Goal: Communication & Community: Participate in discussion

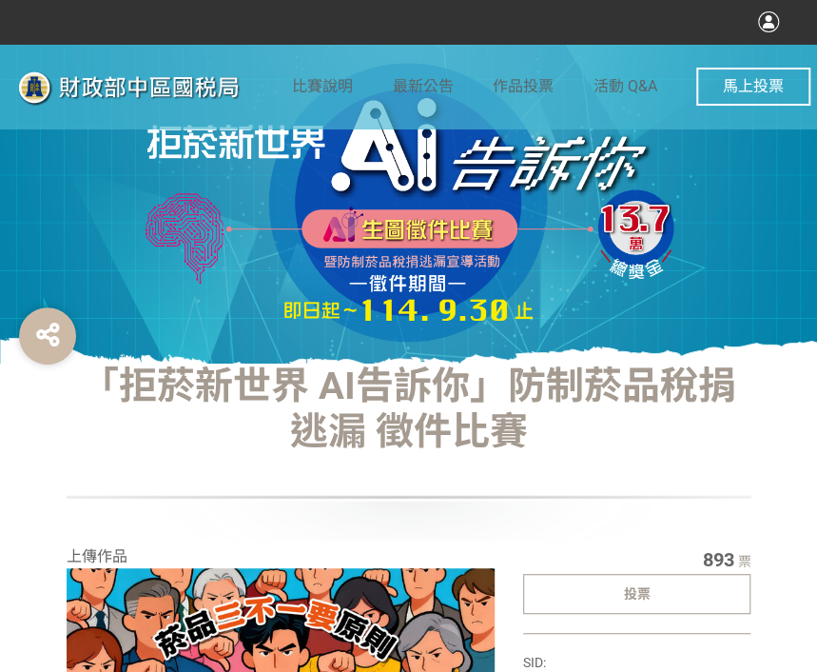
click at [586, 579] on div "投票" at bounding box center [637, 594] width 228 height 40
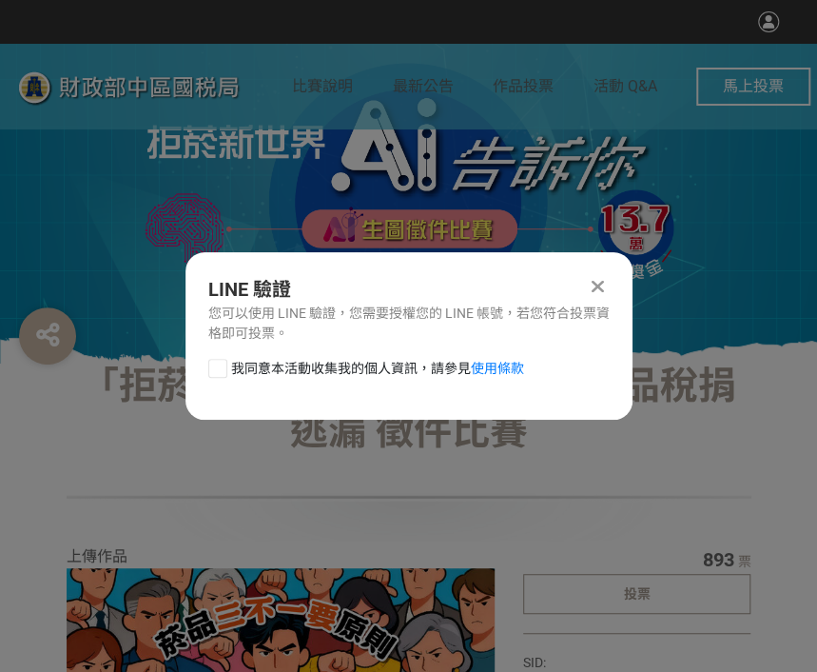
drag, startPoint x: 209, startPoint y: 357, endPoint x: 258, endPoint y: 376, distance: 52.1
click at [208, 359] on div "LINE 驗證 您可以使用 LINE 驗證，您需要授權您的 LINE 帳號，若您符合投票資格即可投票。 我同意本活動收集我的個人資訊，請參見 使用條款" at bounding box center [409, 335] width 447 height 167
click at [223, 366] on div at bounding box center [217, 368] width 19 height 19
checkbox input "true"
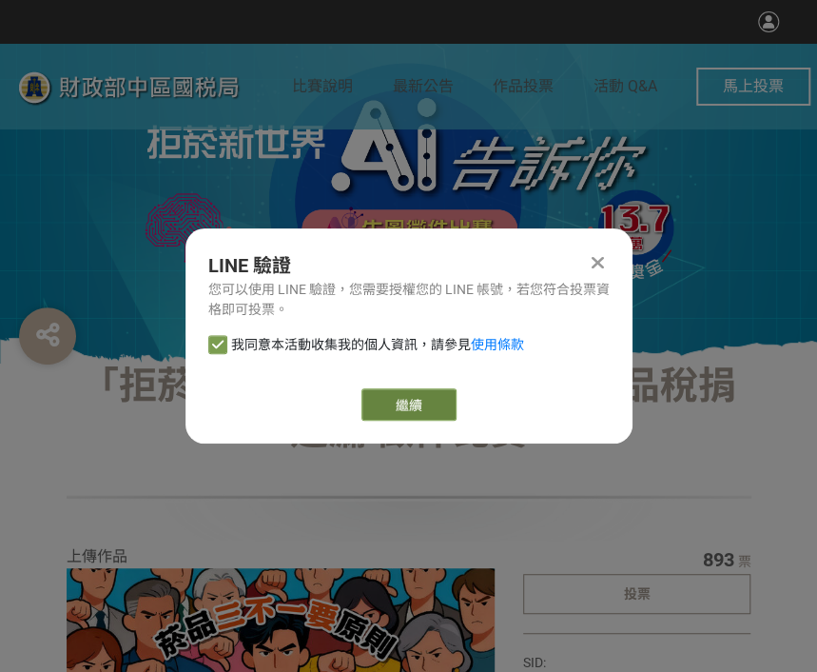
click at [395, 397] on link "繼續" at bounding box center [409, 404] width 95 height 32
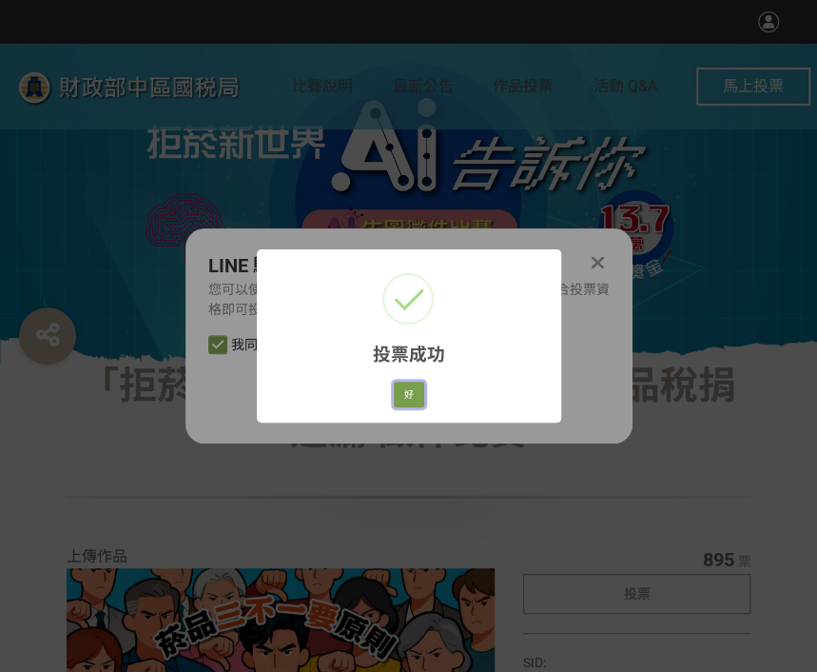
drag, startPoint x: 413, startPoint y: 391, endPoint x: 399, endPoint y: 397, distance: 15.4
click at [410, 393] on button "好" at bounding box center [409, 395] width 30 height 27
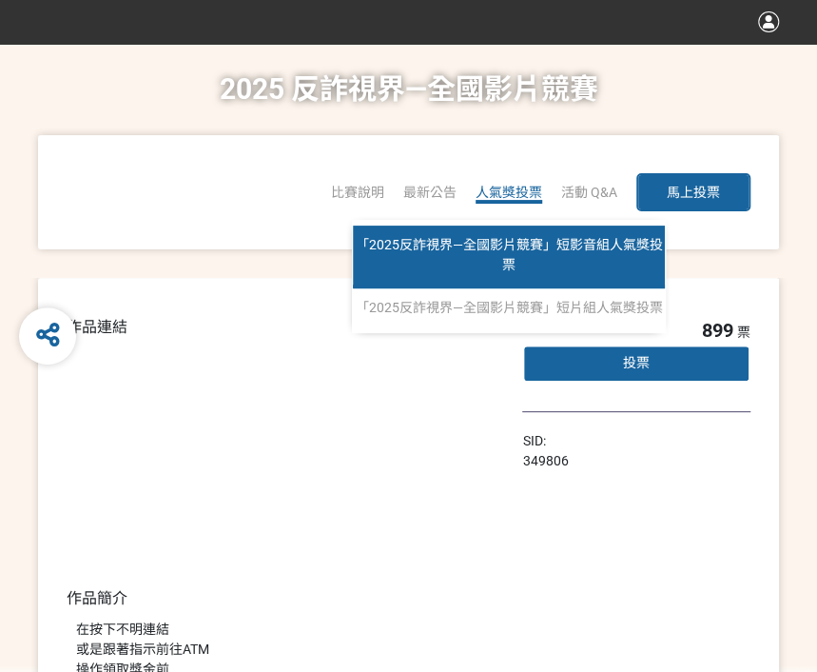
click at [507, 264] on span "「2025反詐視界—全國影片競賽」短影音組人氣獎投票" at bounding box center [509, 254] width 307 height 35
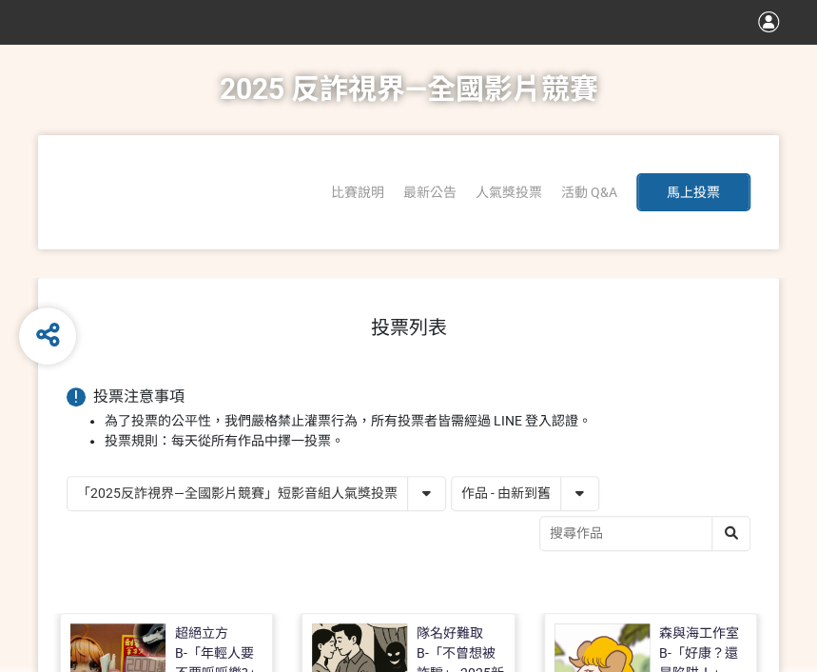
click at [546, 495] on select "作品 - 由新到舊 作品 - 由舊到新 票數 - 由多到少 票數 - 由少到多" at bounding box center [525, 493] width 147 height 33
select select "vote"
click at [452, 477] on select "作品 - 由新到舊 作品 - 由舊到新 票數 - 由多到少 票數 - 由少到多" at bounding box center [525, 493] width 147 height 33
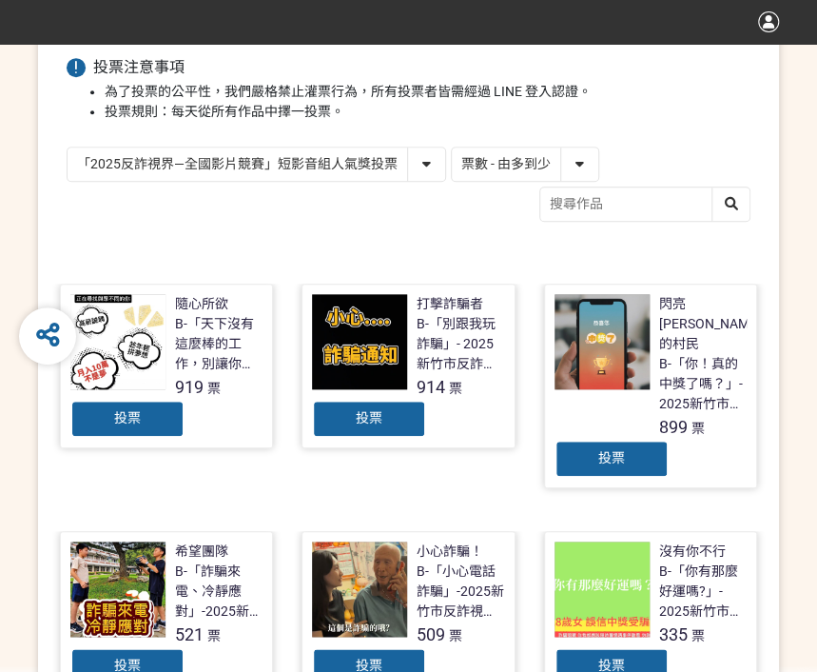
scroll to position [381, 0]
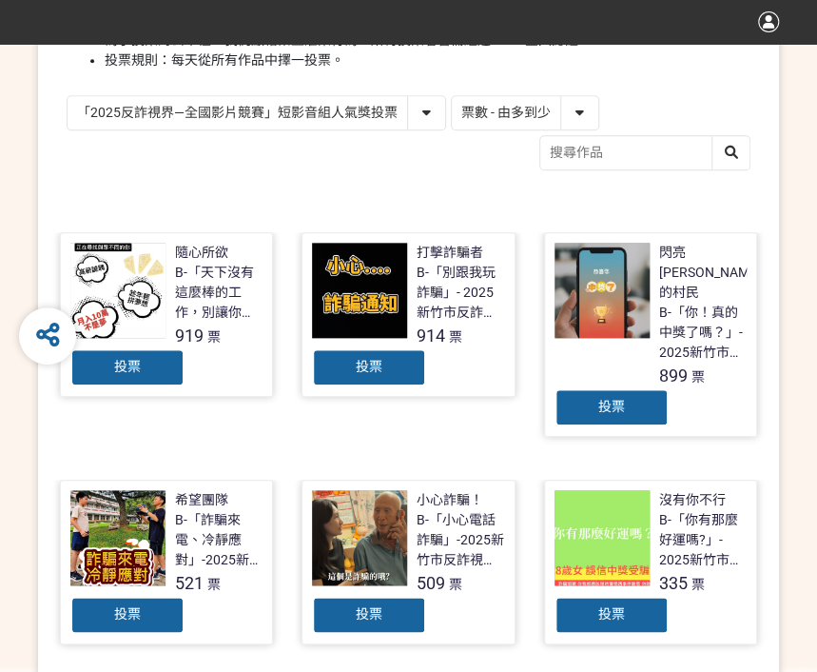
click at [359, 371] on span "投票" at bounding box center [369, 366] width 27 height 15
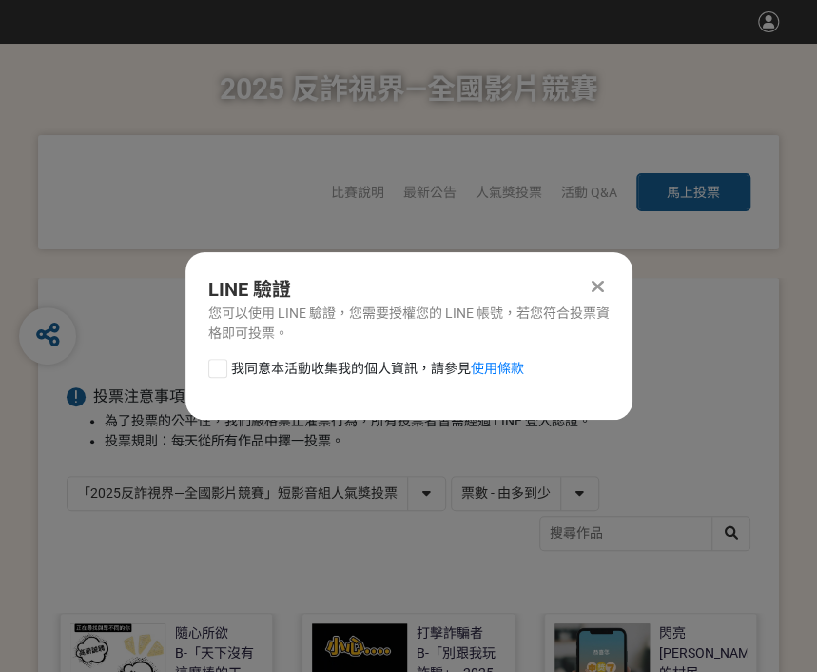
scroll to position [0, 0]
click at [221, 369] on div at bounding box center [217, 368] width 19 height 19
checkbox input "true"
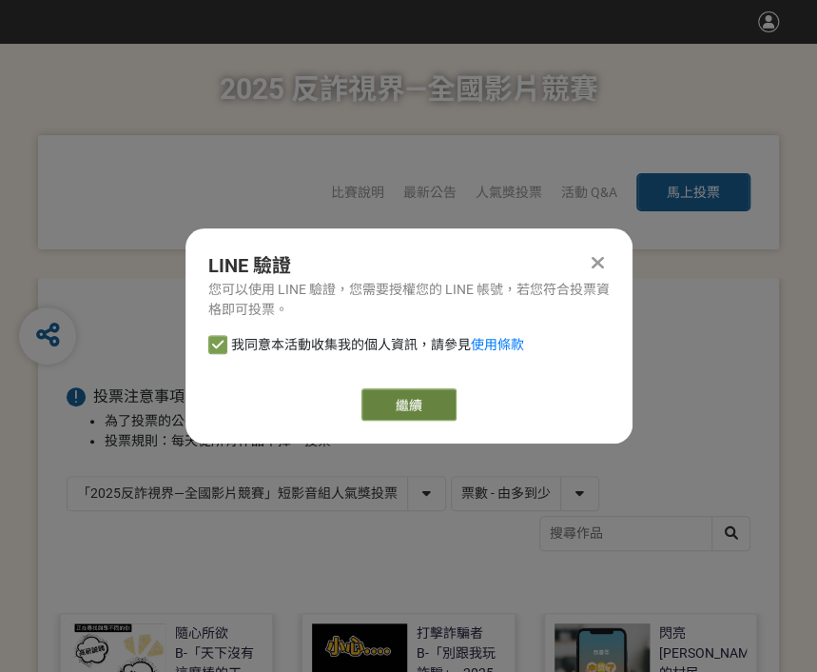
click at [387, 394] on link "繼續" at bounding box center [409, 404] width 95 height 32
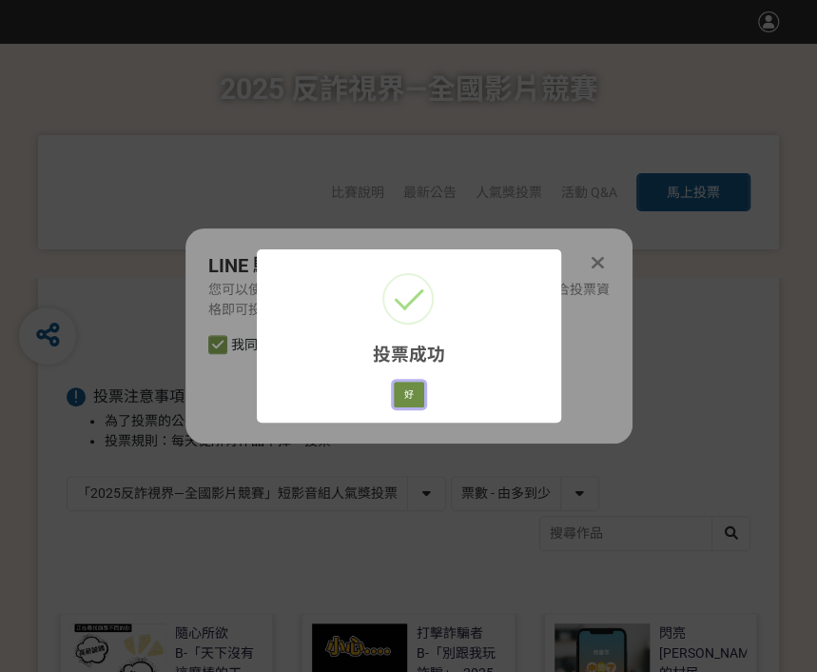
click at [403, 402] on button "好" at bounding box center [409, 395] width 30 height 27
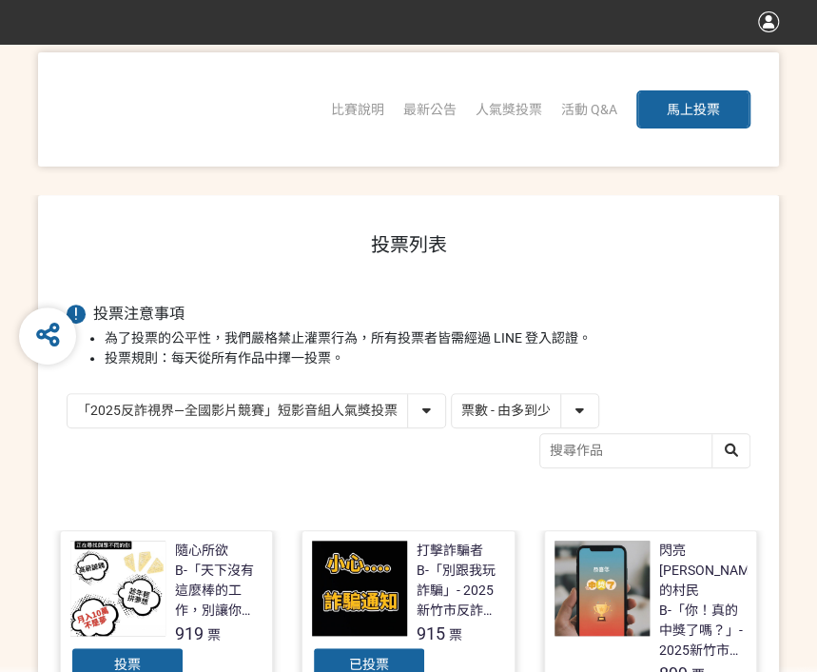
scroll to position [271, 0]
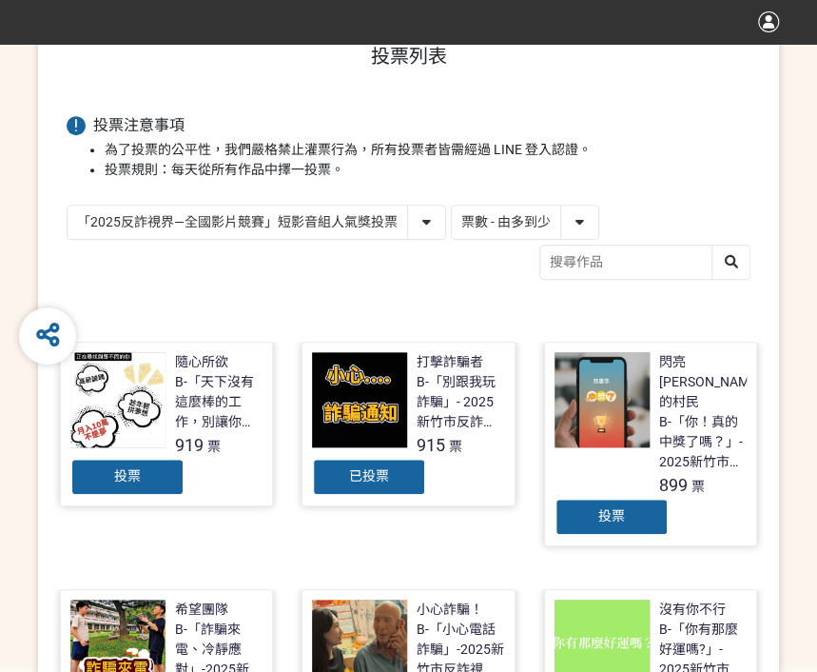
click at [255, 203] on div "投票列表 投票注意事項 為了投票的公平性，我們嚴格禁止灌票行為，所有投票者皆需經過 LINE 登入認證。 投票規則：每天從所有作品中擇一投票。 「2025反詐…" at bounding box center [408, 684] width 741 height 1354
drag, startPoint x: 257, startPoint y: 218, endPoint x: 278, endPoint y: 231, distance: 24.8
click at [257, 218] on select "「2025反詐視界—全國影片競賽」短影音組人氣獎投票 「2025反詐視界—全國影片競賽」短片組人氣獎投票" at bounding box center [257, 222] width 378 height 33
select select "13146"
click at [68, 206] on select "「2025反詐視界—全國影片競賽」短影音組人氣獎投票 「2025反詐視界—全國影片競賽」短片組人氣獎投票" at bounding box center [257, 222] width 378 height 33
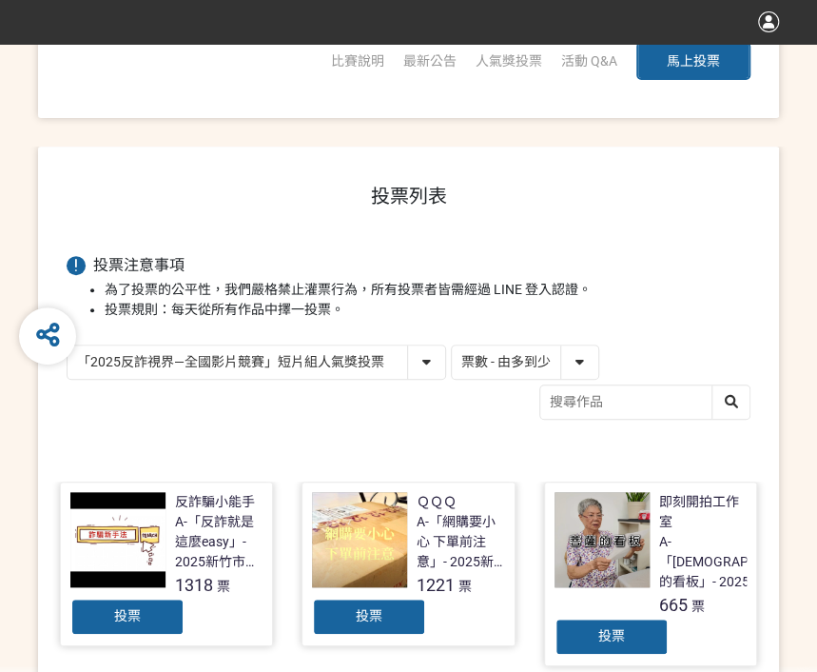
scroll to position [285, 0]
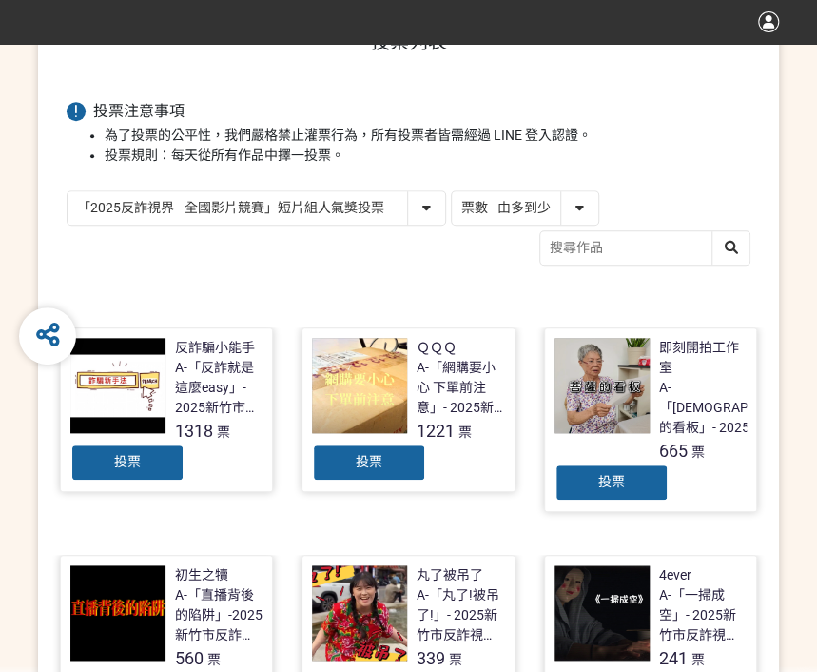
click at [370, 473] on div "投票" at bounding box center [369, 462] width 114 height 38
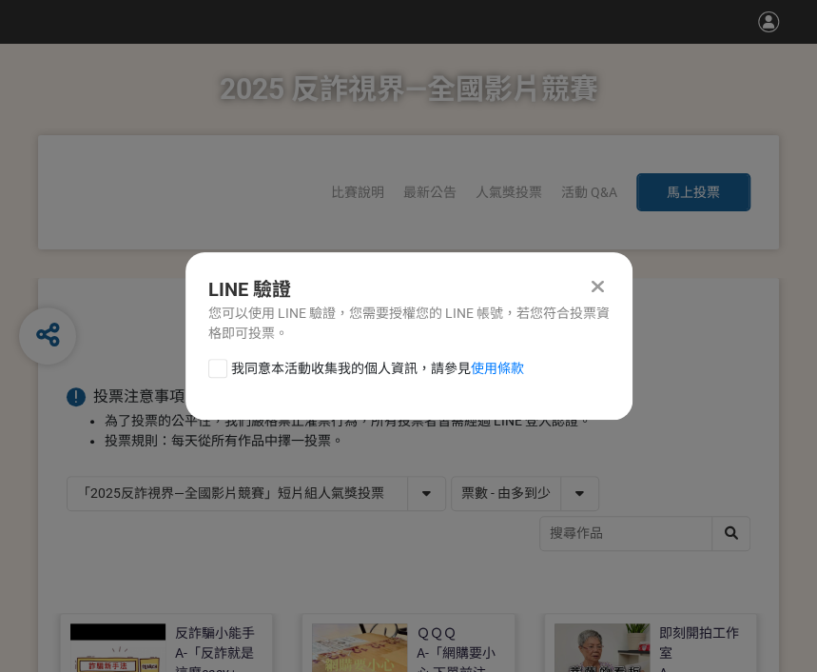
drag, startPoint x: 223, startPoint y: 372, endPoint x: 255, endPoint y: 386, distance: 35.4
click at [222, 372] on div at bounding box center [217, 368] width 19 height 19
checkbox input "true"
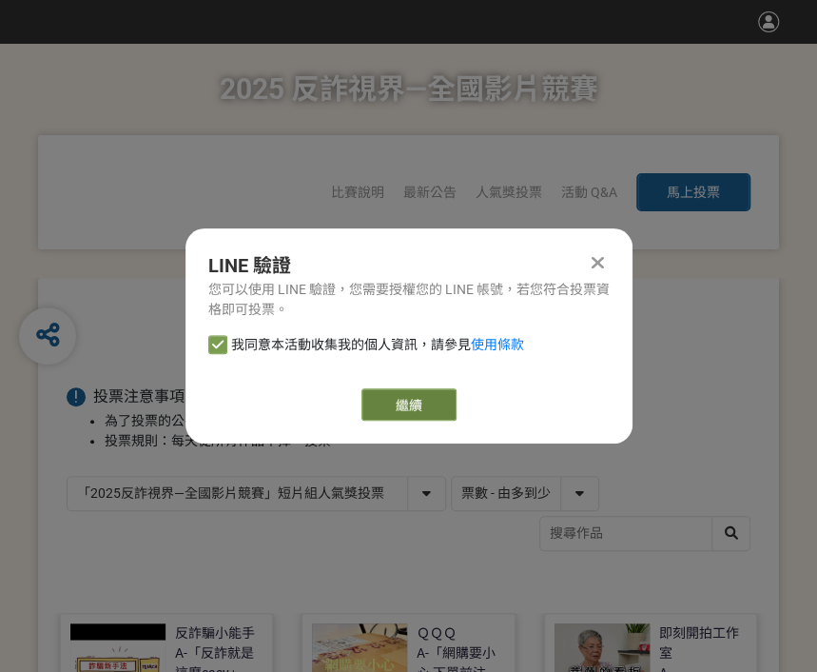
click at [390, 402] on link "繼續" at bounding box center [409, 404] width 95 height 32
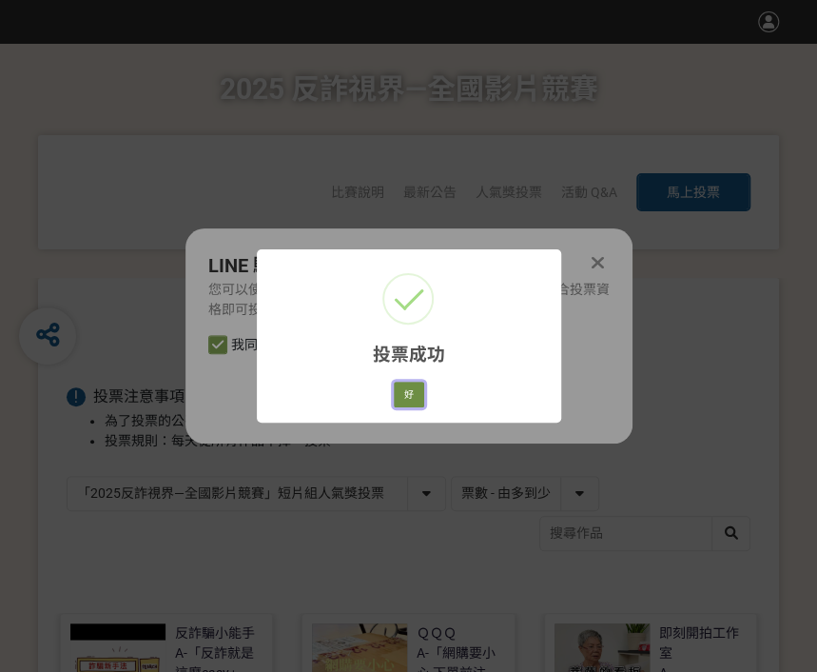
click at [409, 390] on button "好" at bounding box center [409, 395] width 30 height 27
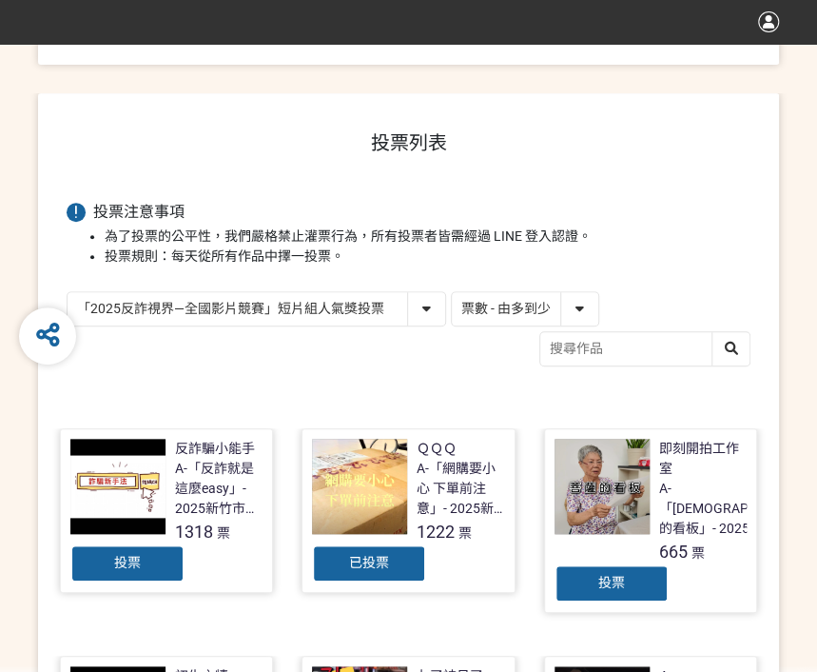
scroll to position [226, 0]
